Goal: Navigation & Orientation: Find specific page/section

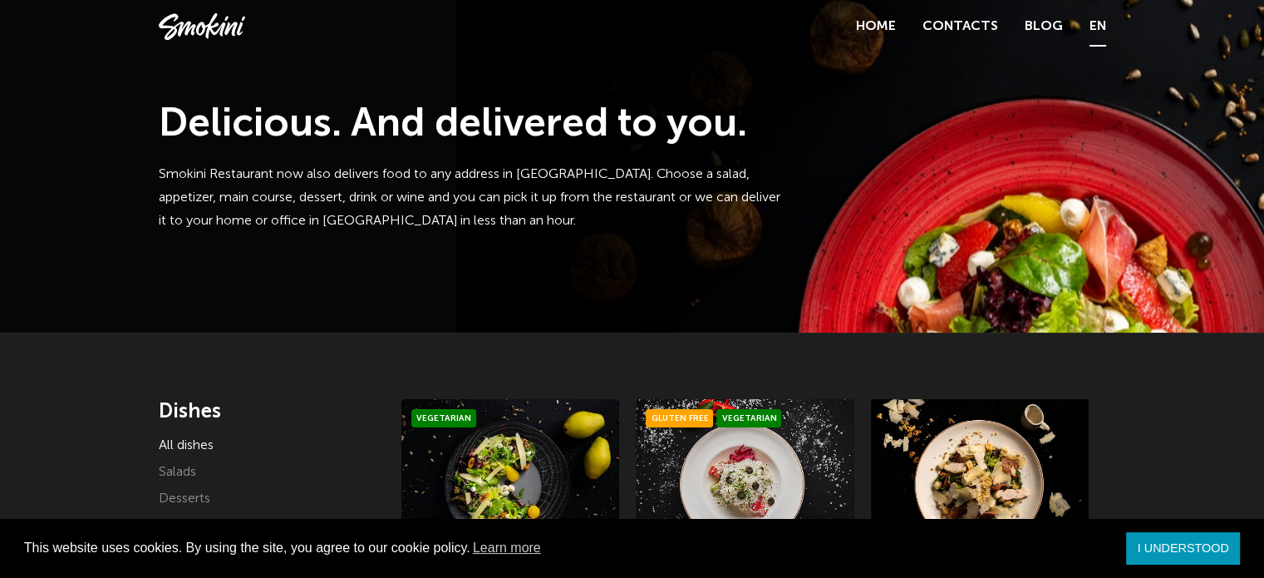
click at [1098, 28] on font "EN" at bounding box center [1098, 26] width 17 height 13
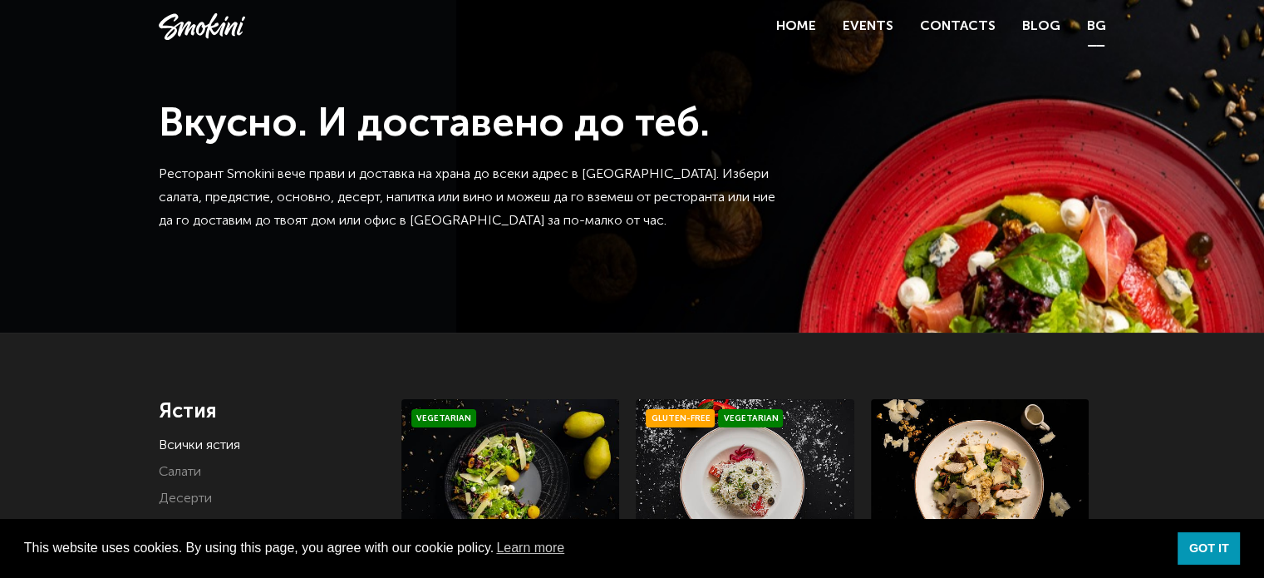
click at [1104, 28] on link "BG" at bounding box center [1096, 26] width 19 height 23
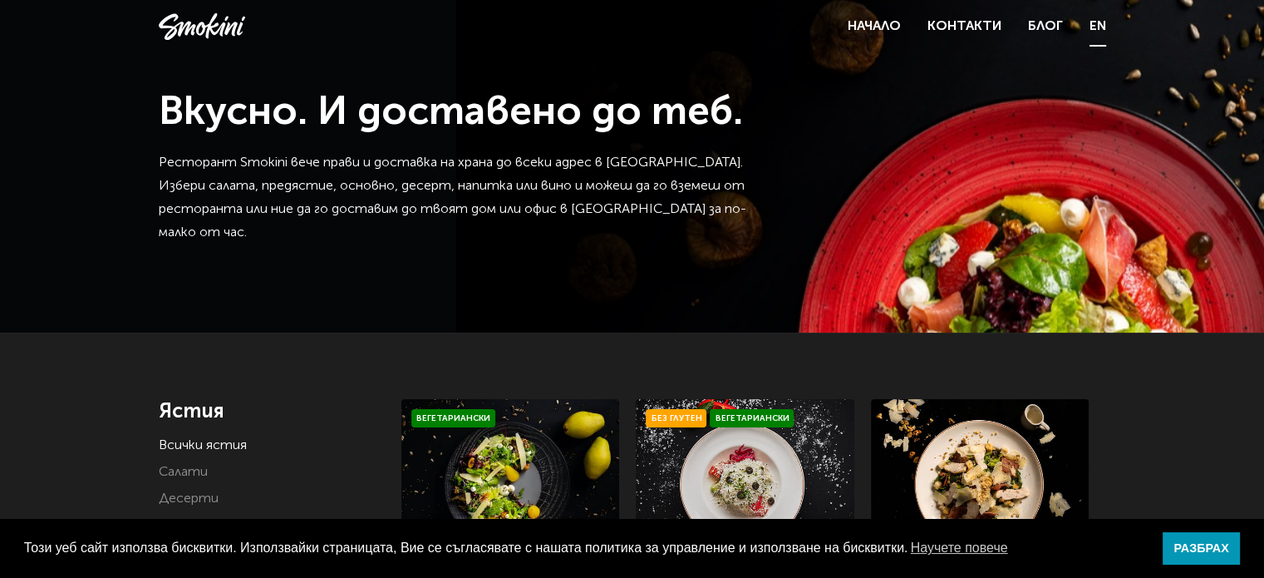
click at [1094, 21] on link "EN" at bounding box center [1098, 26] width 17 height 23
